Goal: Complete application form

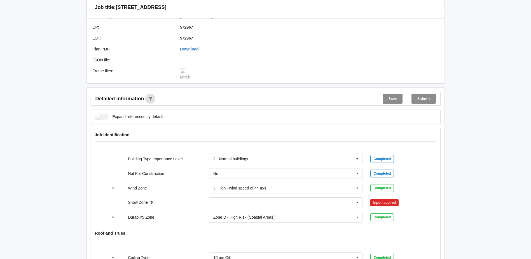
scroll to position [140, 0]
click at [239, 200] on input "text" at bounding box center [285, 202] width 153 height 10
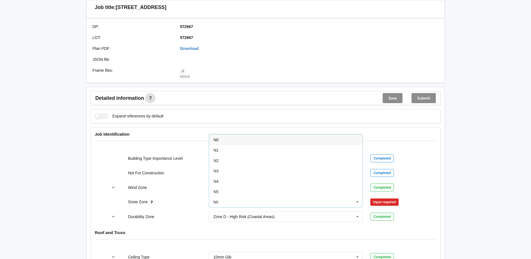
click at [225, 139] on div "N0" at bounding box center [285, 139] width 153 height 10
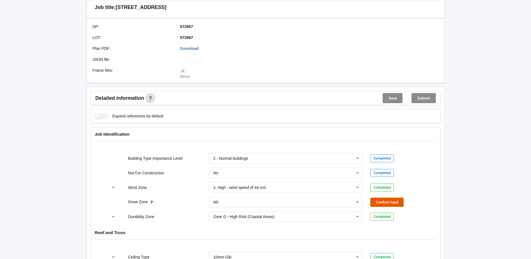
click at [380, 202] on button "Confirm input" at bounding box center [387, 201] width 33 height 9
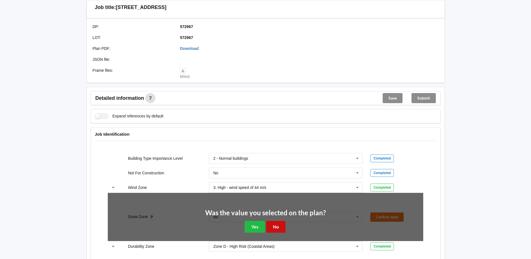
click at [277, 227] on button "No" at bounding box center [275, 226] width 19 height 11
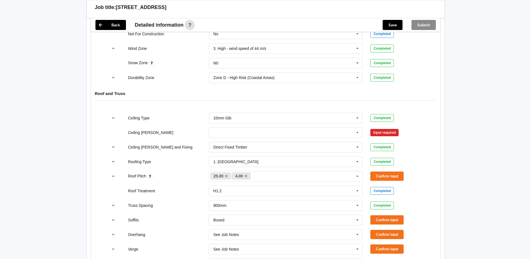
scroll to position [280, 0]
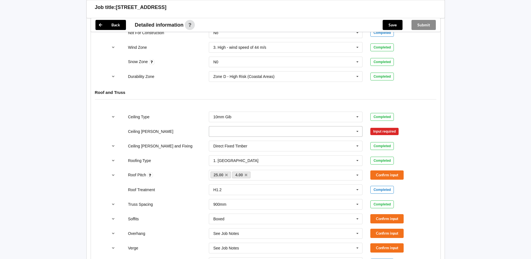
click at [215, 130] on input "text" at bounding box center [285, 131] width 153 height 10
click at [227, 142] on div "400mm" at bounding box center [285, 141] width 153 height 10
click at [388, 132] on button "Confirm input" at bounding box center [387, 131] width 33 height 9
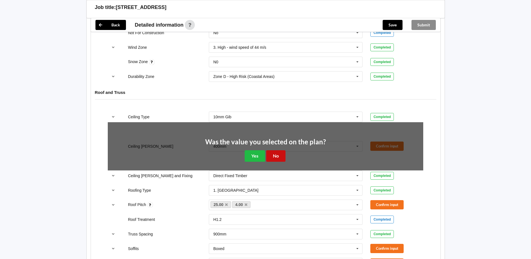
click at [281, 158] on button "No" at bounding box center [275, 155] width 19 height 11
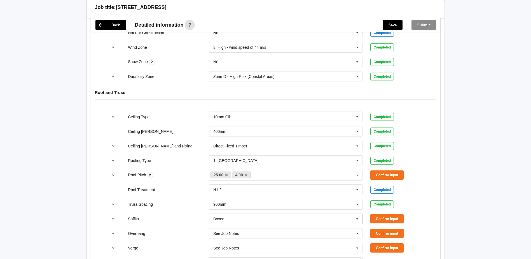
click at [267, 218] on input "text" at bounding box center [285, 219] width 153 height 10
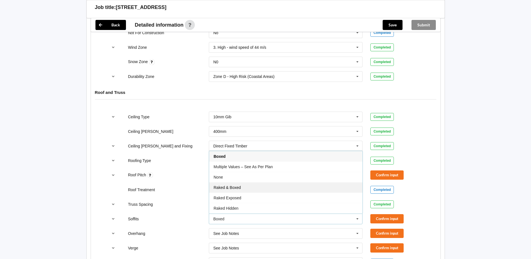
click at [244, 187] on div "Raked & Boxed" at bounding box center [285, 187] width 153 height 10
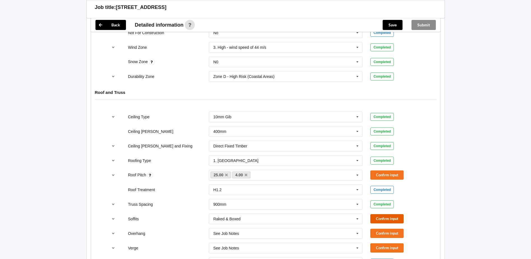
click at [394, 220] on button "Confirm input" at bounding box center [387, 218] width 33 height 9
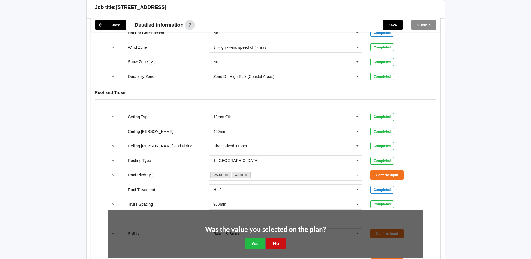
drag, startPoint x: 272, startPoint y: 244, endPoint x: 290, endPoint y: 238, distance: 19.0
click at [272, 244] on button "No" at bounding box center [275, 243] width 19 height 11
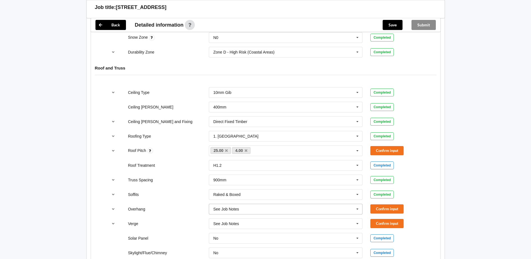
scroll to position [336, 0]
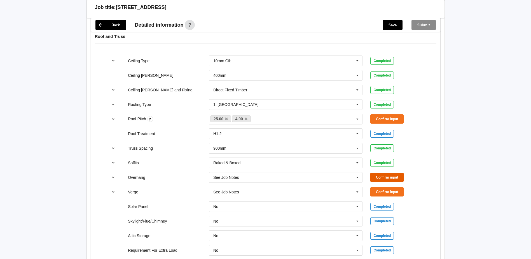
click at [380, 175] on button "Confirm input" at bounding box center [387, 177] width 33 height 9
click at [387, 193] on button "Confirm input" at bounding box center [387, 191] width 33 height 9
click at [383, 115] on button "Confirm input" at bounding box center [387, 118] width 33 height 9
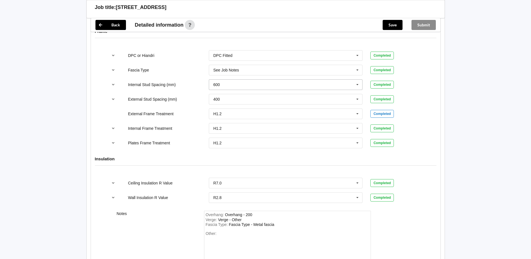
scroll to position [583, 0]
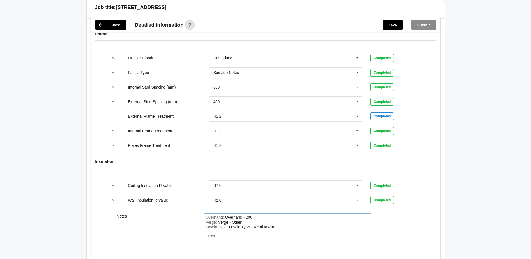
click at [244, 238] on div "Other:" at bounding box center [288, 253] width 164 height 39
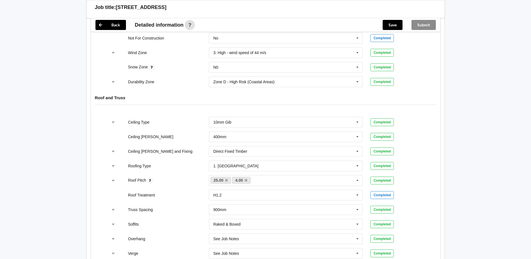
scroll to position [107, 0]
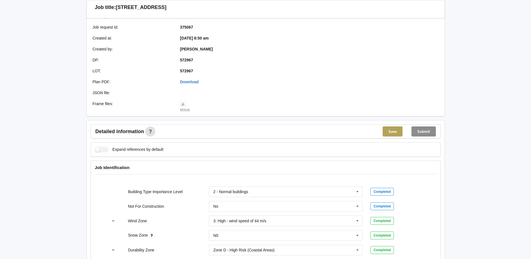
click at [389, 130] on button "Save" at bounding box center [393, 131] width 20 height 10
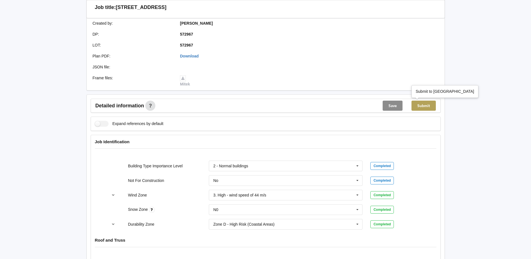
click at [425, 106] on button "Submit" at bounding box center [424, 106] width 24 height 10
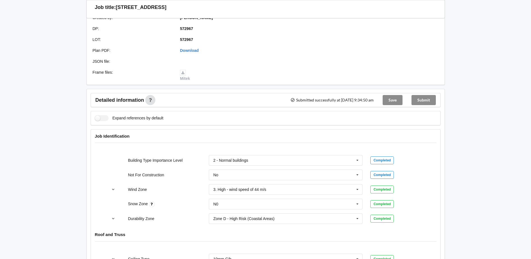
scroll to position [112, 0]
